Goal: Task Accomplishment & Management: Complete application form

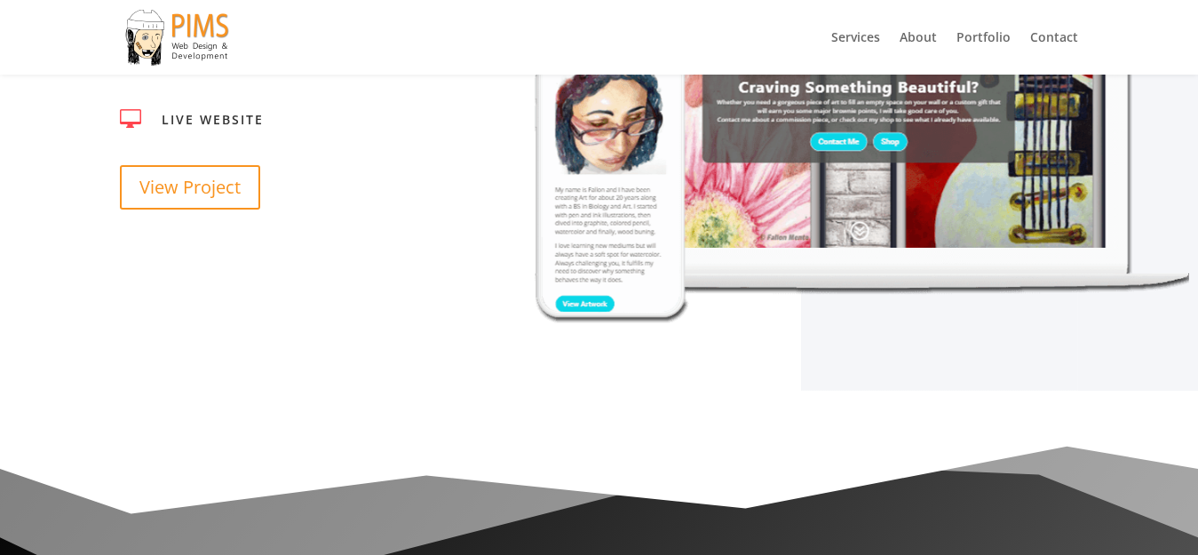
scroll to position [4750, 0]
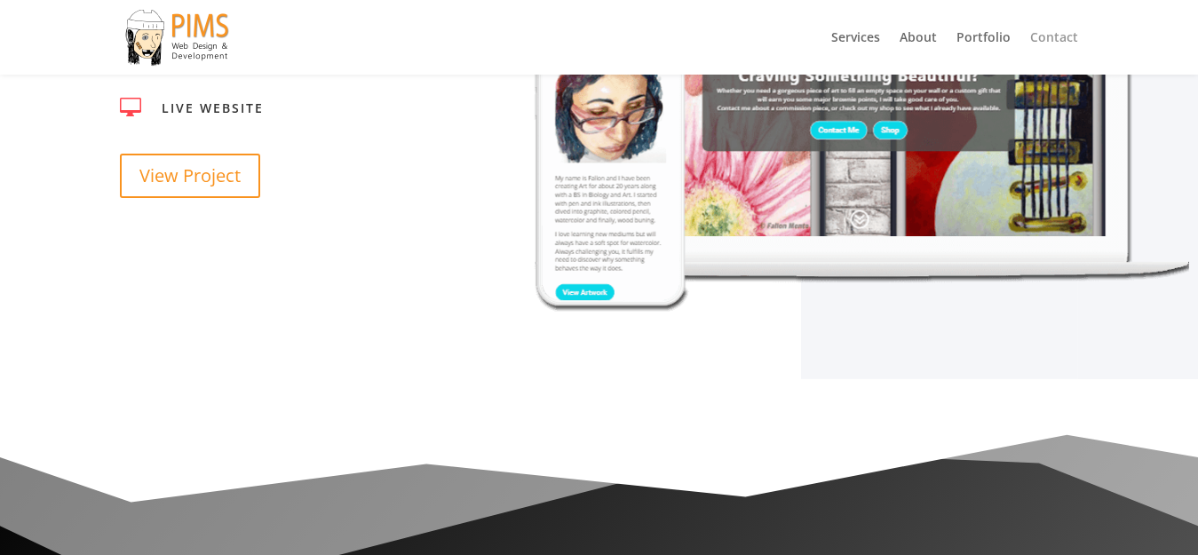
drag, startPoint x: 1043, startPoint y: 39, endPoint x: 912, endPoint y: 11, distance: 133.6
click at [1043, 38] on link "Contact" at bounding box center [1054, 53] width 48 height 44
click at [1043, 36] on link "Contact" at bounding box center [1054, 53] width 48 height 44
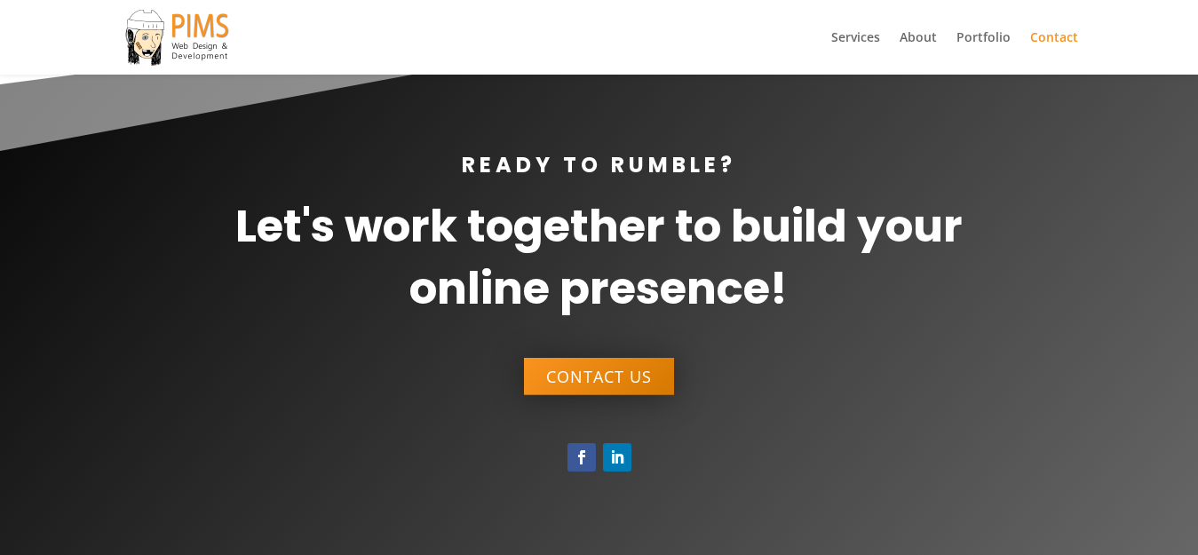
scroll to position [1624, 0]
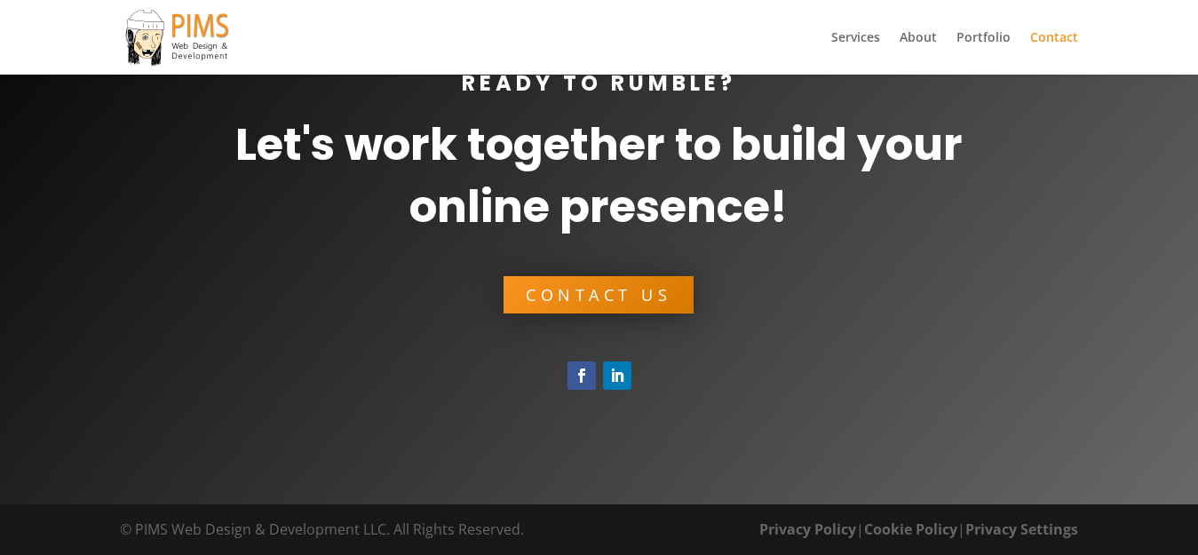
drag, startPoint x: 560, startPoint y: 319, endPoint x: 569, endPoint y: 298, distance: 22.3
click at [559, 312] on div "Ready to Rumble? Let's work together to build your online presence! Contact Us" at bounding box center [599, 187] width 1067 height 298
drag, startPoint x: 569, startPoint y: 298, endPoint x: 341, endPoint y: 11, distance: 367.3
click at [569, 298] on link "Contact Us" at bounding box center [599, 294] width 150 height 36
click at [567, 289] on link "Contact Us" at bounding box center [599, 294] width 150 height 36
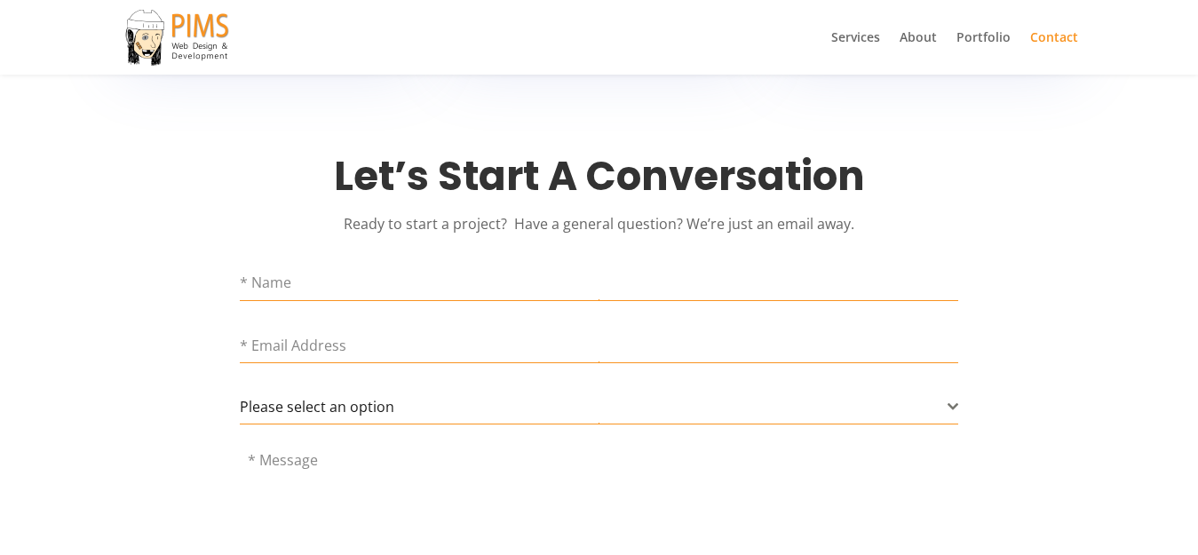
scroll to position [710, 0]
click at [322, 284] on input "text" at bounding box center [599, 282] width 718 height 36
type input "SergiCardona"
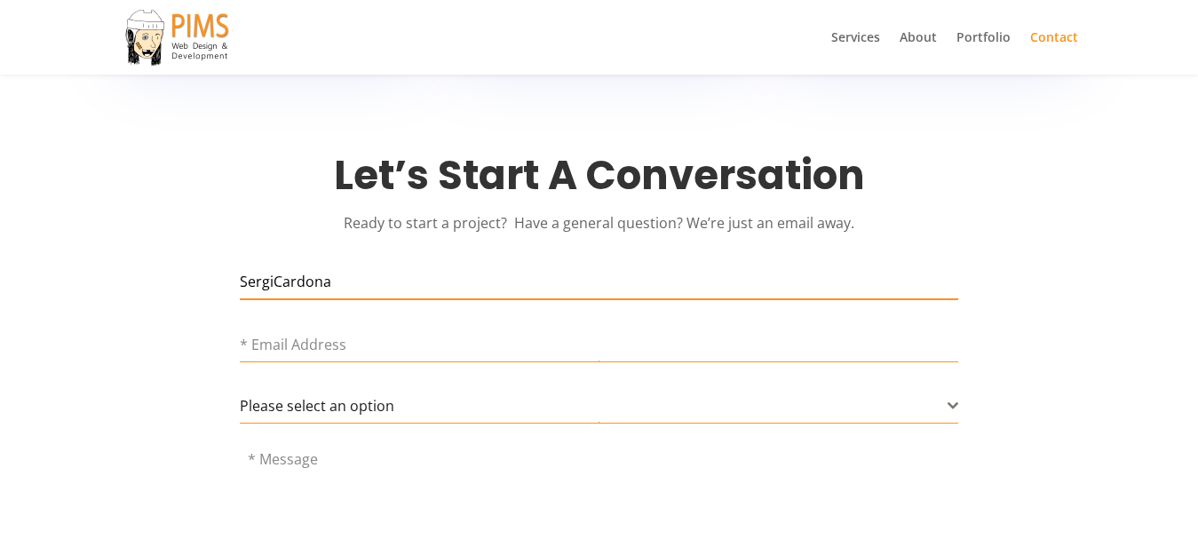
type input "SergiCardona50@outlook.com"
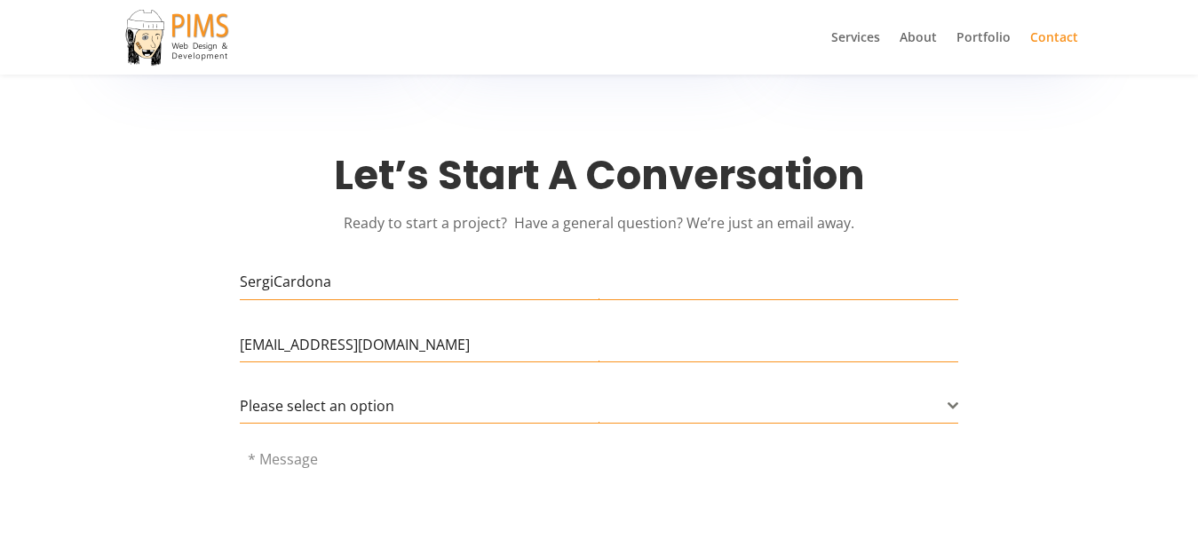
click at [311, 462] on textarea at bounding box center [599, 512] width 718 height 124
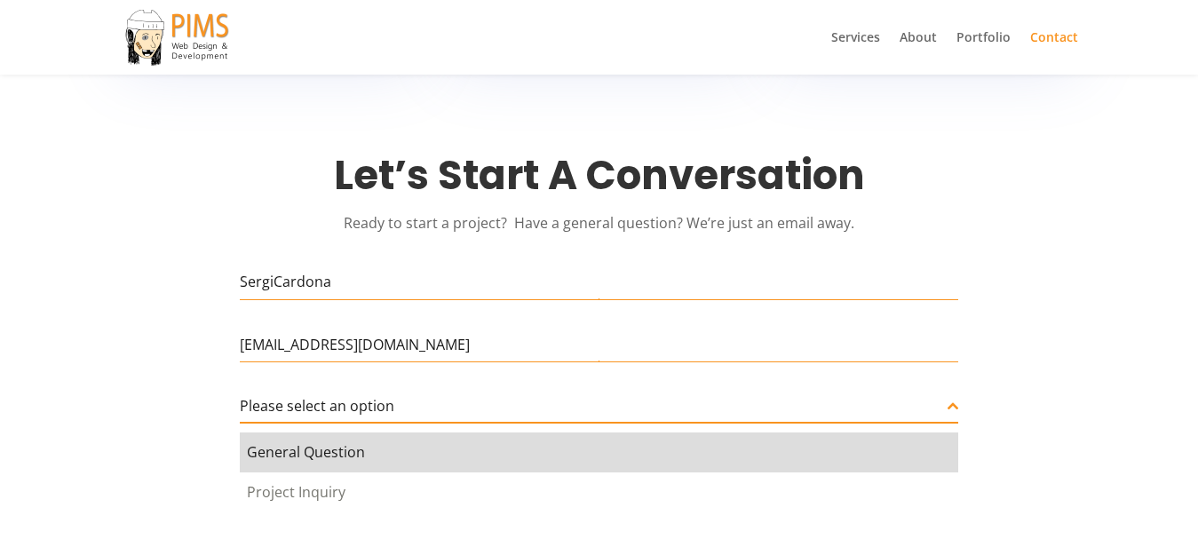
click at [314, 409] on span "Please select an option" at bounding box center [317, 406] width 155 height 20
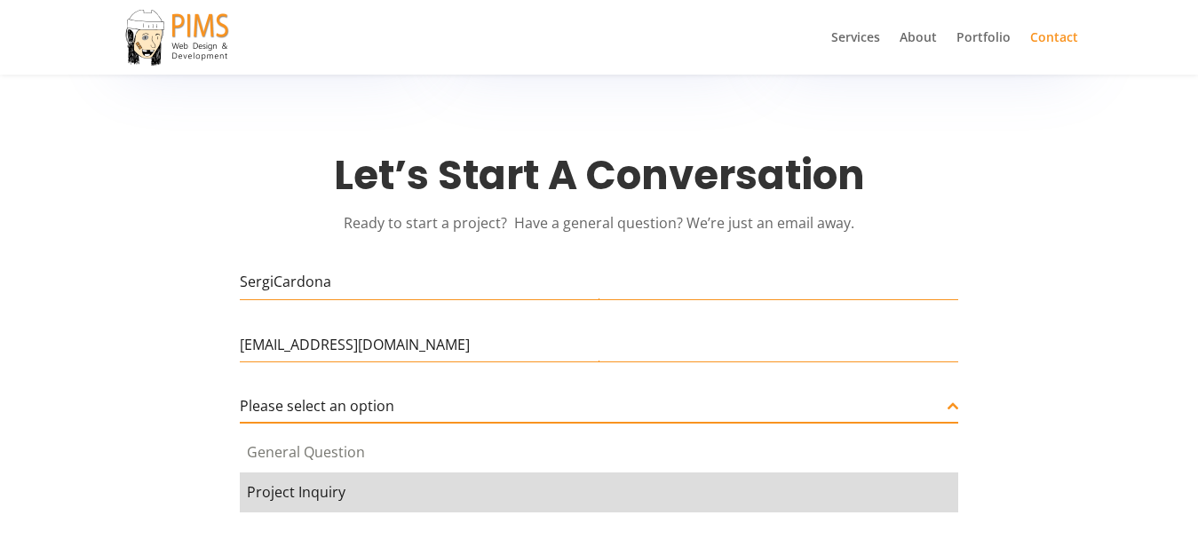
drag, startPoint x: 324, startPoint y: 480, endPoint x: 314, endPoint y: 497, distance: 19.5
select select "Project Inquiry"
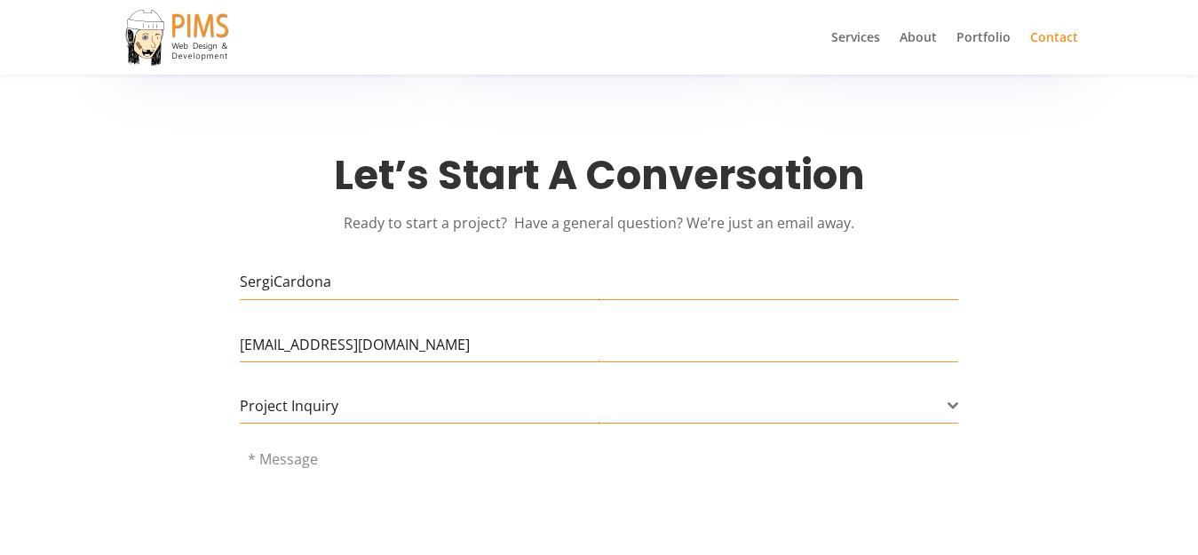
click at [313, 499] on textarea at bounding box center [599, 512] width 718 height 124
drag, startPoint x: 313, startPoint y: 490, endPoint x: 309, endPoint y: 481, distance: 9.6
paste textarea "in need of a website developer"
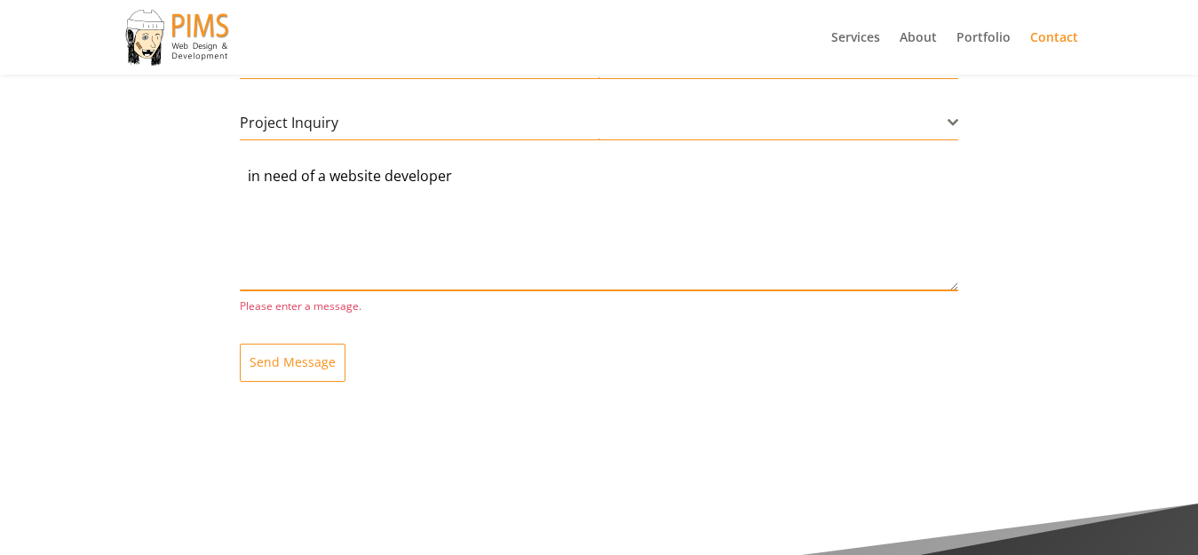
scroll to position [995, 0]
type textarea "in need of a website developer"
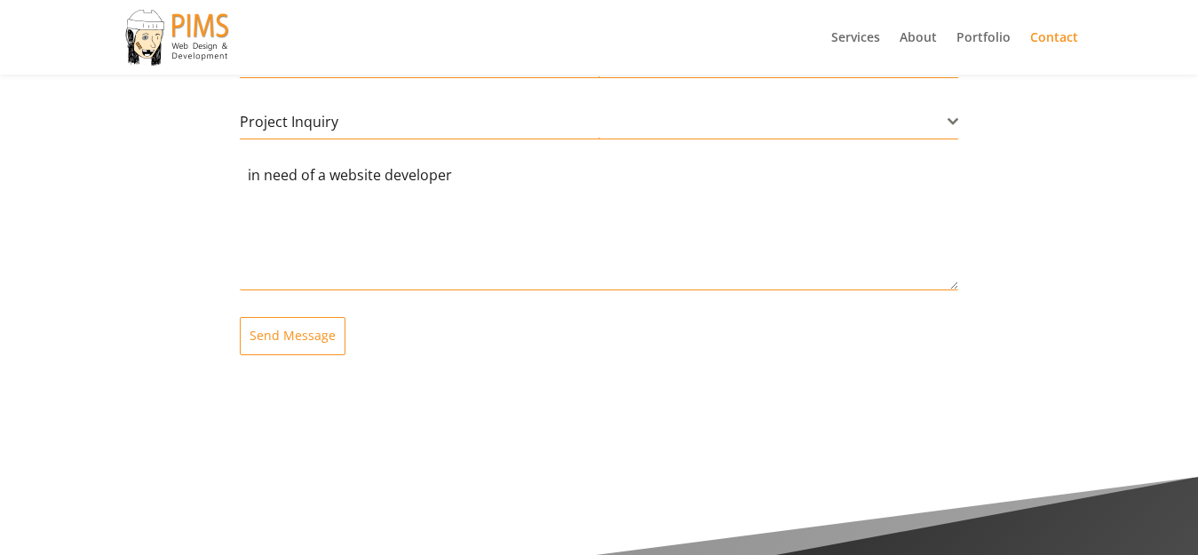
click at [298, 369] on div "Let’s Start A Conversation Ready to start a project? Have a general question? W…" at bounding box center [599, 125] width 958 height 514
click at [285, 322] on button "Send Message" at bounding box center [293, 335] width 106 height 37
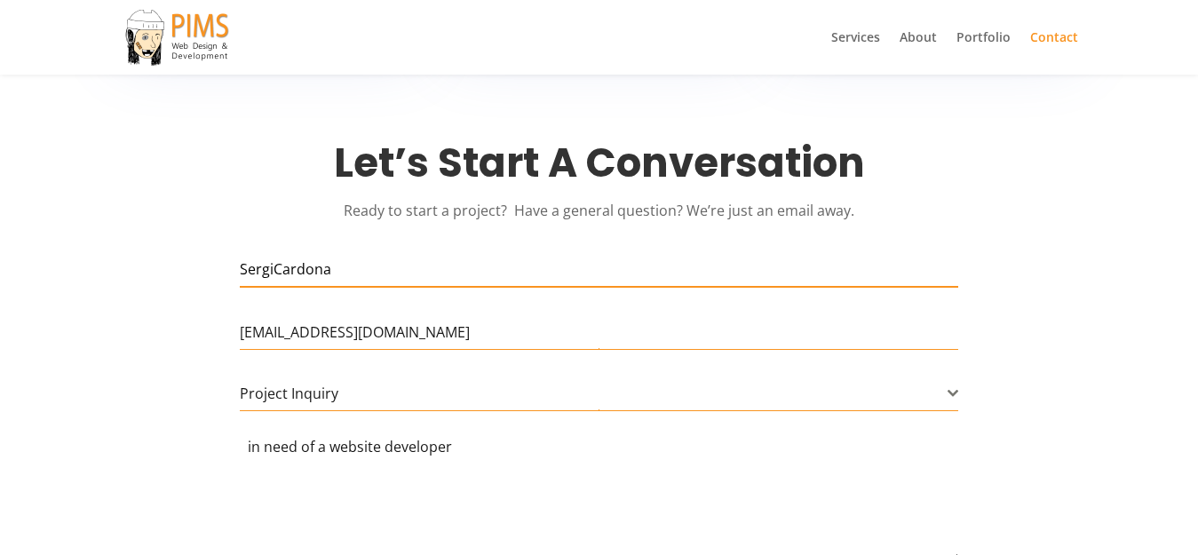
click at [311, 281] on form "Thank you for contacting us, we will be in touch shortly. SergiCardona SergiCar…" at bounding box center [599, 439] width 718 height 376
click at [337, 275] on input "SergiCardona" at bounding box center [599, 269] width 718 height 36
click at [335, 412] on form "Thank you for contacting us, we will be in touch shortly. SergiCardona SergiCar…" at bounding box center [599, 439] width 718 height 376
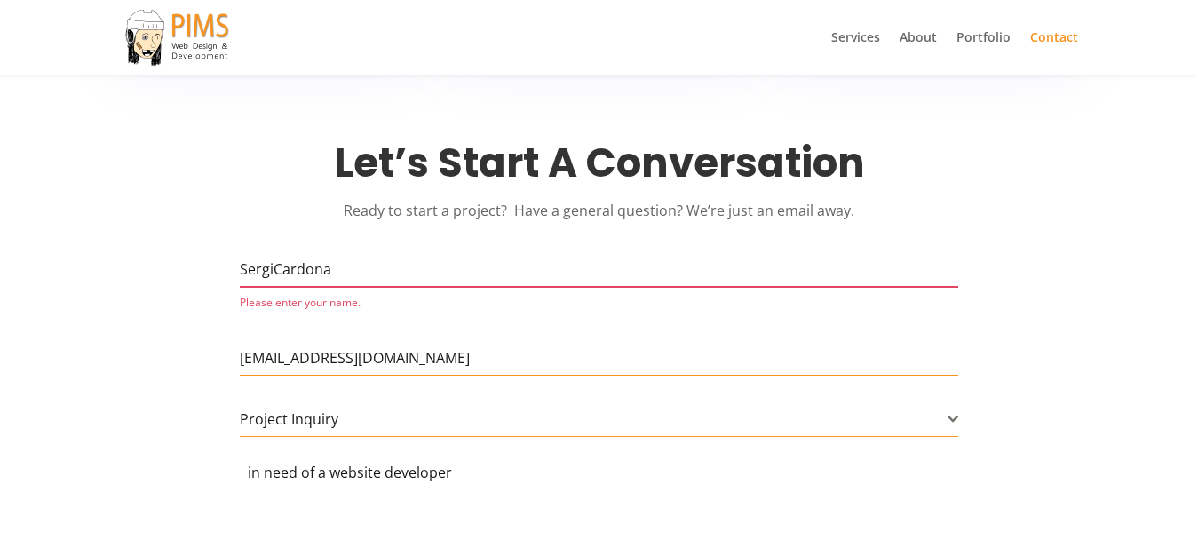
click at [339, 243] on div "Let’s Start A Conversation Ready to start a project? Have a general question? W…" at bounding box center [599, 409] width 958 height 540
click at [340, 264] on input "SergiCardona" at bounding box center [599, 269] width 718 height 36
type input "SergiCardona"
type input "SergiCardona50@outlook.com"
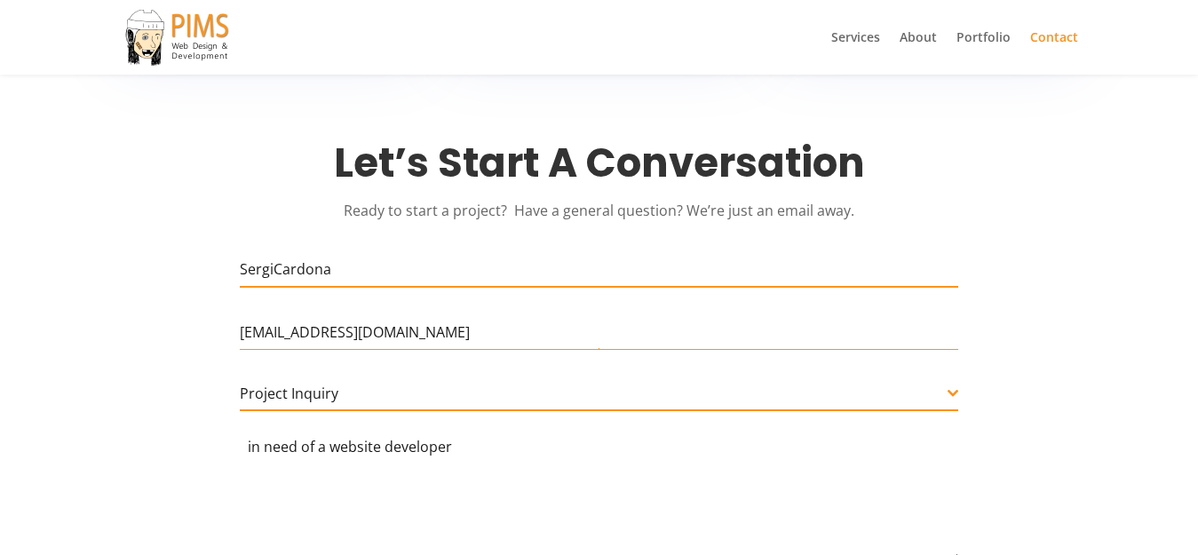
click at [317, 404] on span "Project Inquiry" at bounding box center [594, 394] width 708 height 34
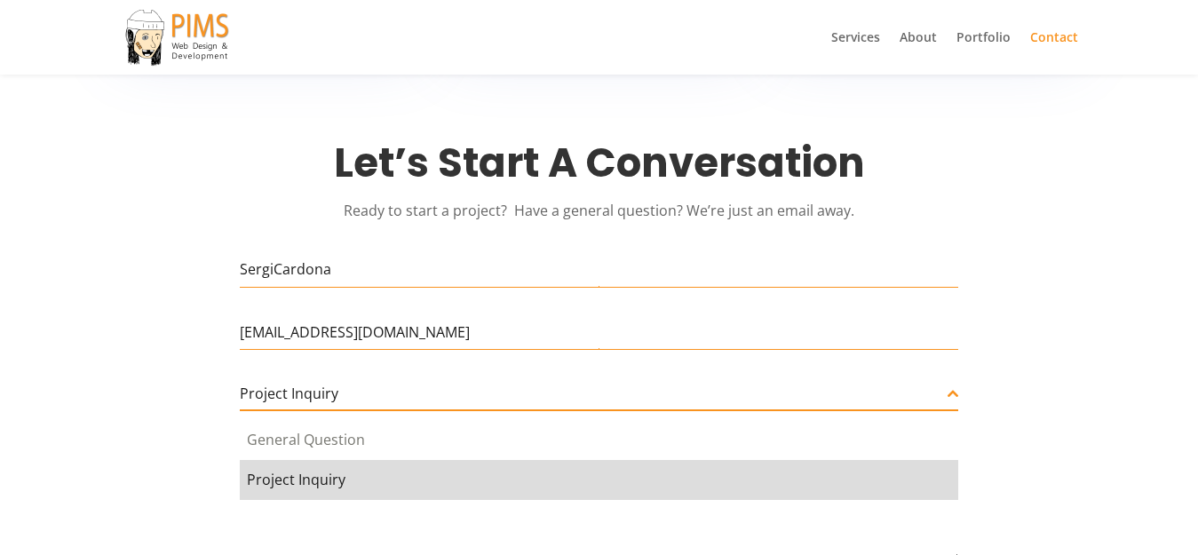
drag, startPoint x: 320, startPoint y: 479, endPoint x: 321, endPoint y: 465, distance: 13.4
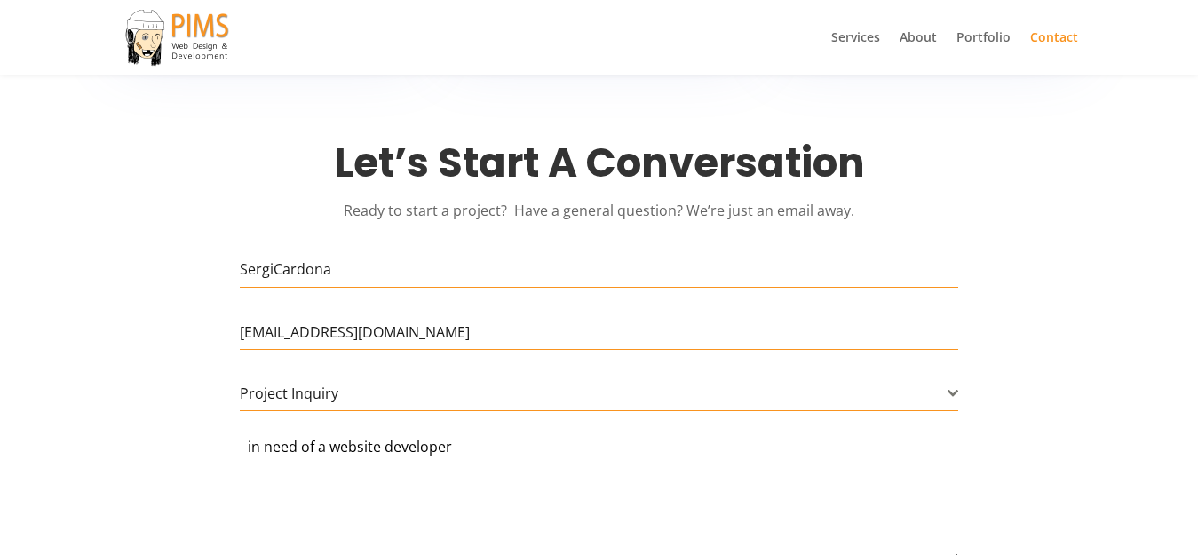
click at [324, 465] on textarea "in need of a website developer" at bounding box center [599, 500] width 718 height 124
paste textarea
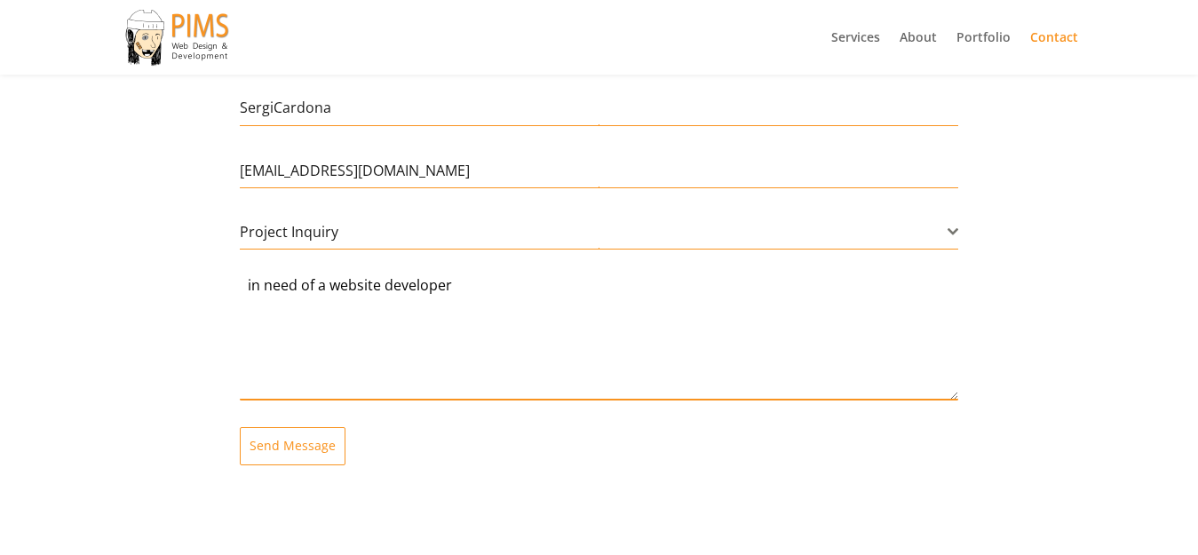
scroll to position [1007, 0]
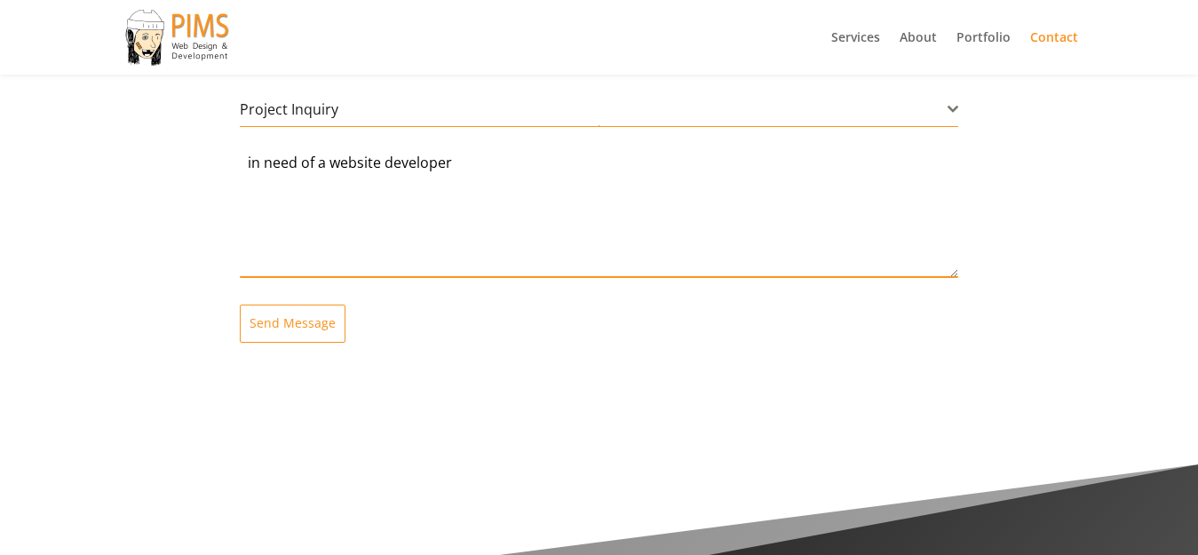
type textarea "in need of a website developer"
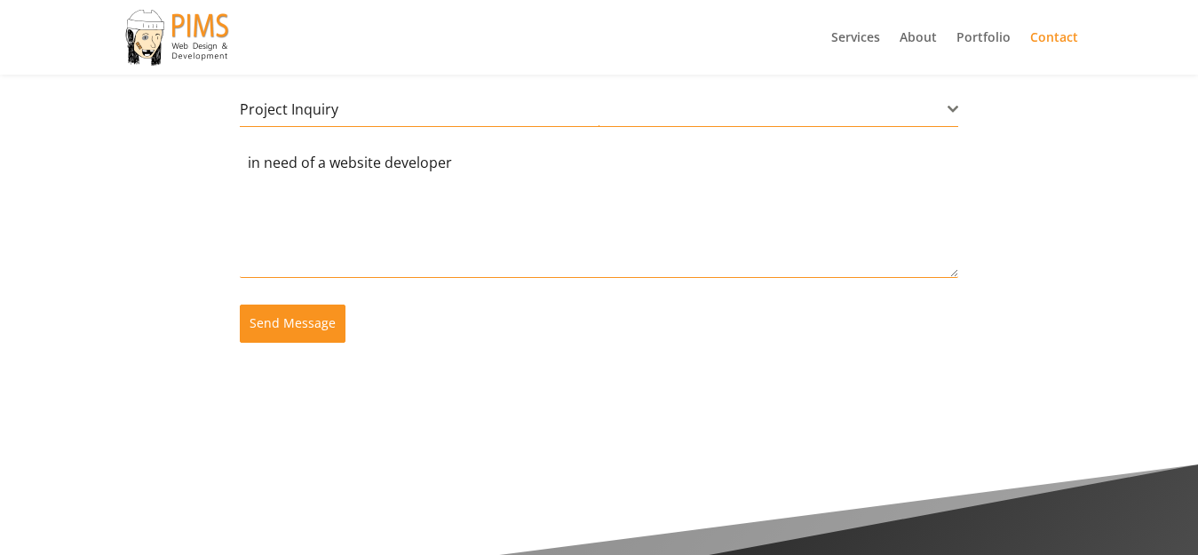
drag, startPoint x: 302, startPoint y: 344, endPoint x: 296, endPoint y: 332, distance: 13.1
click at [297, 337] on div "Let’s Start A Conversation Ready to start a project? Have a general question? W…" at bounding box center [599, 112] width 958 height 514
click at [296, 332] on span "Send Message" at bounding box center [293, 323] width 86 height 18
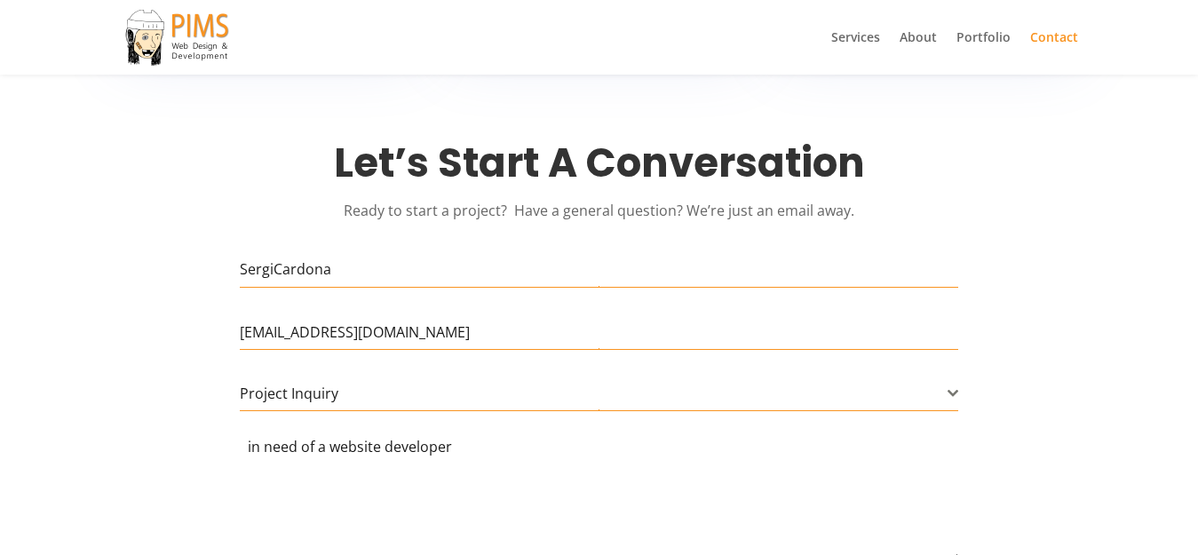
click at [318, 247] on div "Let’s Start A Conversation Ready to start a project? Have a general question? W…" at bounding box center [599, 396] width 958 height 514
click at [321, 266] on input "SergiCardona" at bounding box center [599, 269] width 718 height 36
type input "SergiCardona"
type input "SergiCardona50@outlook.com"
click at [320, 447] on textarea "in need of a website developer" at bounding box center [599, 500] width 718 height 124
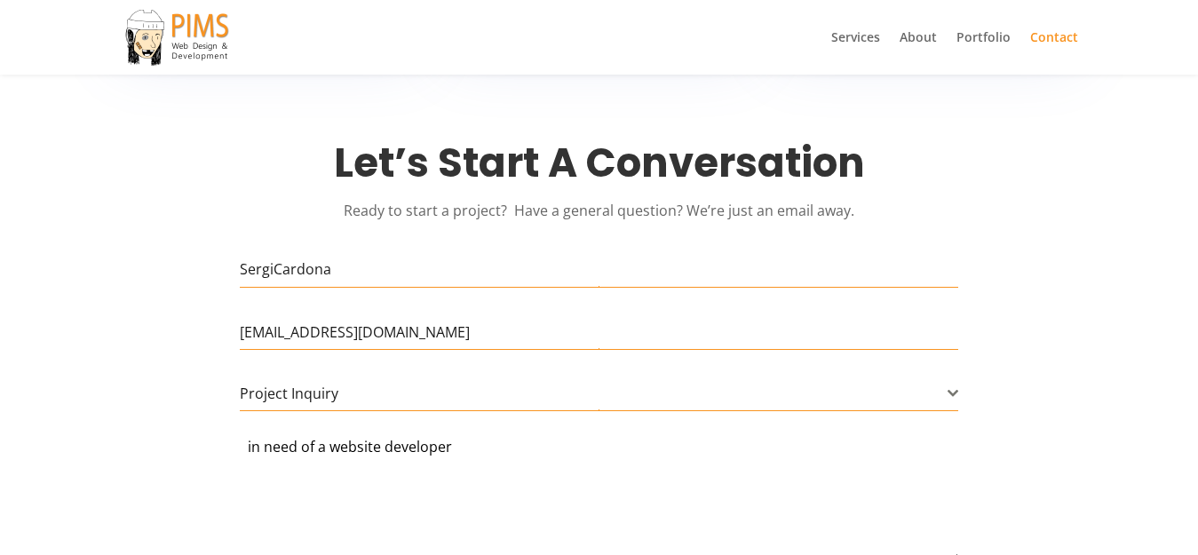
paste textarea
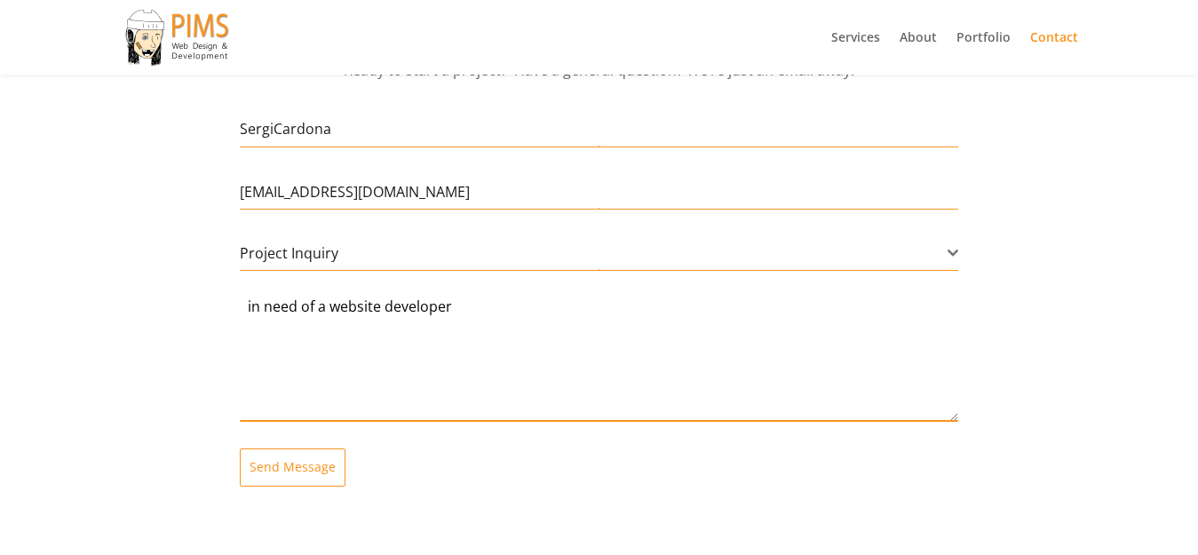
scroll to position [865, 0]
type textarea "in need of a website developer"
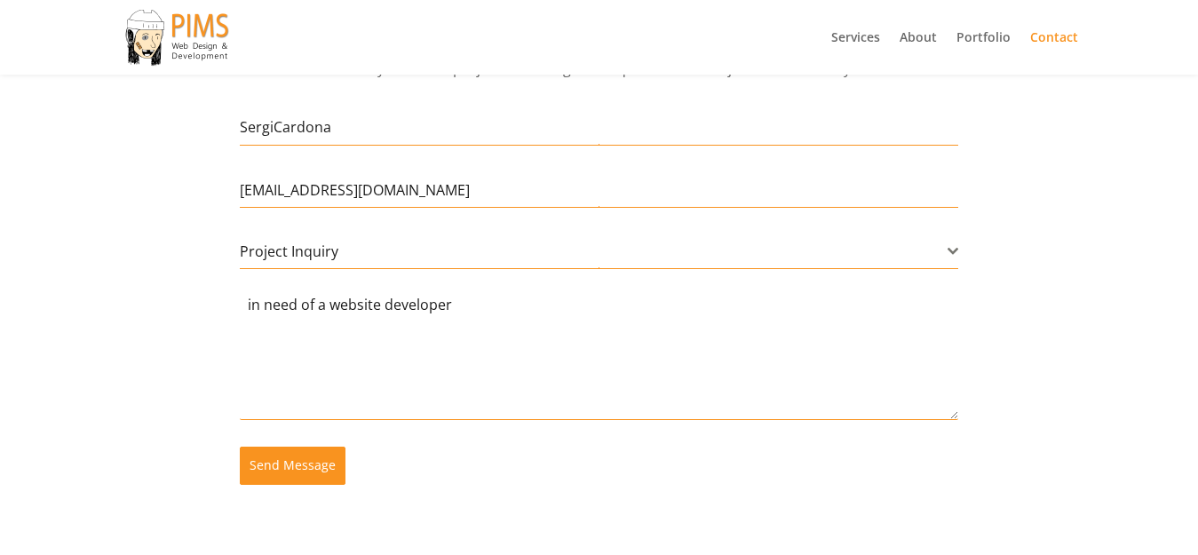
drag, startPoint x: 262, startPoint y: 488, endPoint x: 274, endPoint y: 464, distance: 27.0
click at [262, 480] on div "Let’s Start A Conversation Ready to start a project? Have a general question? W…" at bounding box center [599, 254] width 958 height 514
click at [276, 463] on span "Send Message" at bounding box center [293, 465] width 86 height 18
